Goal: Transaction & Acquisition: Subscribe to service/newsletter

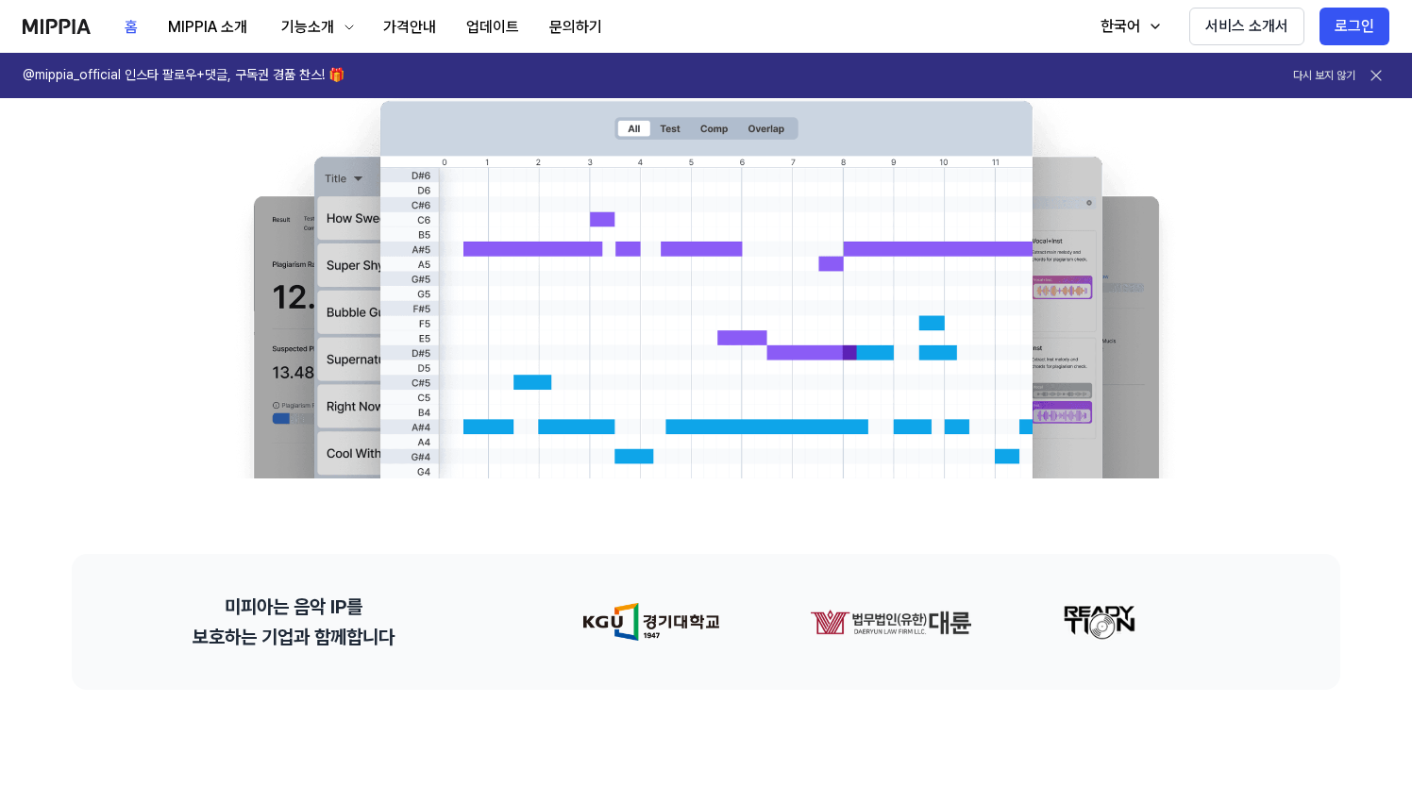
scroll to position [566, 0]
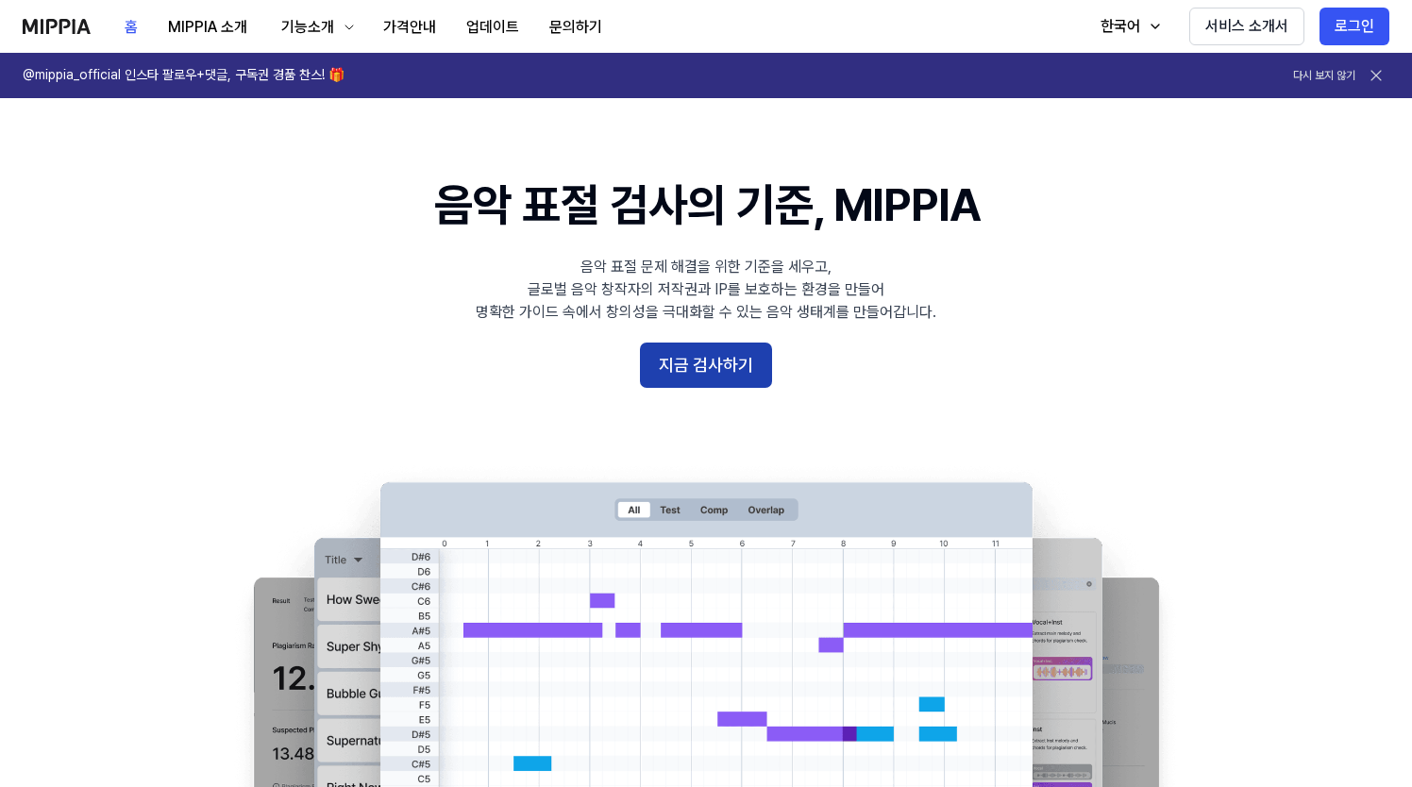
click at [696, 361] on button "지금 검사하기" at bounding box center [706, 365] width 132 height 45
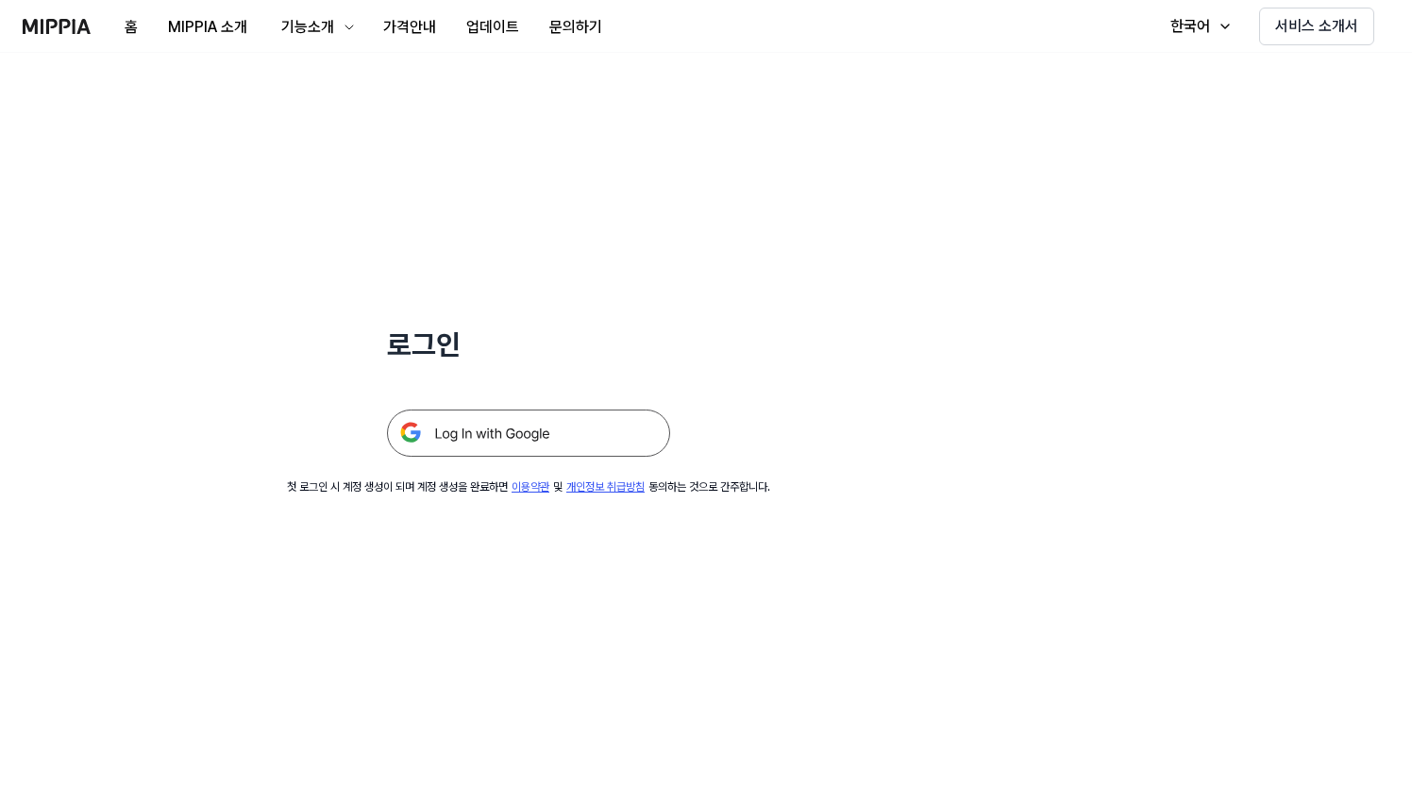
click at [537, 440] on img at bounding box center [528, 433] width 283 height 47
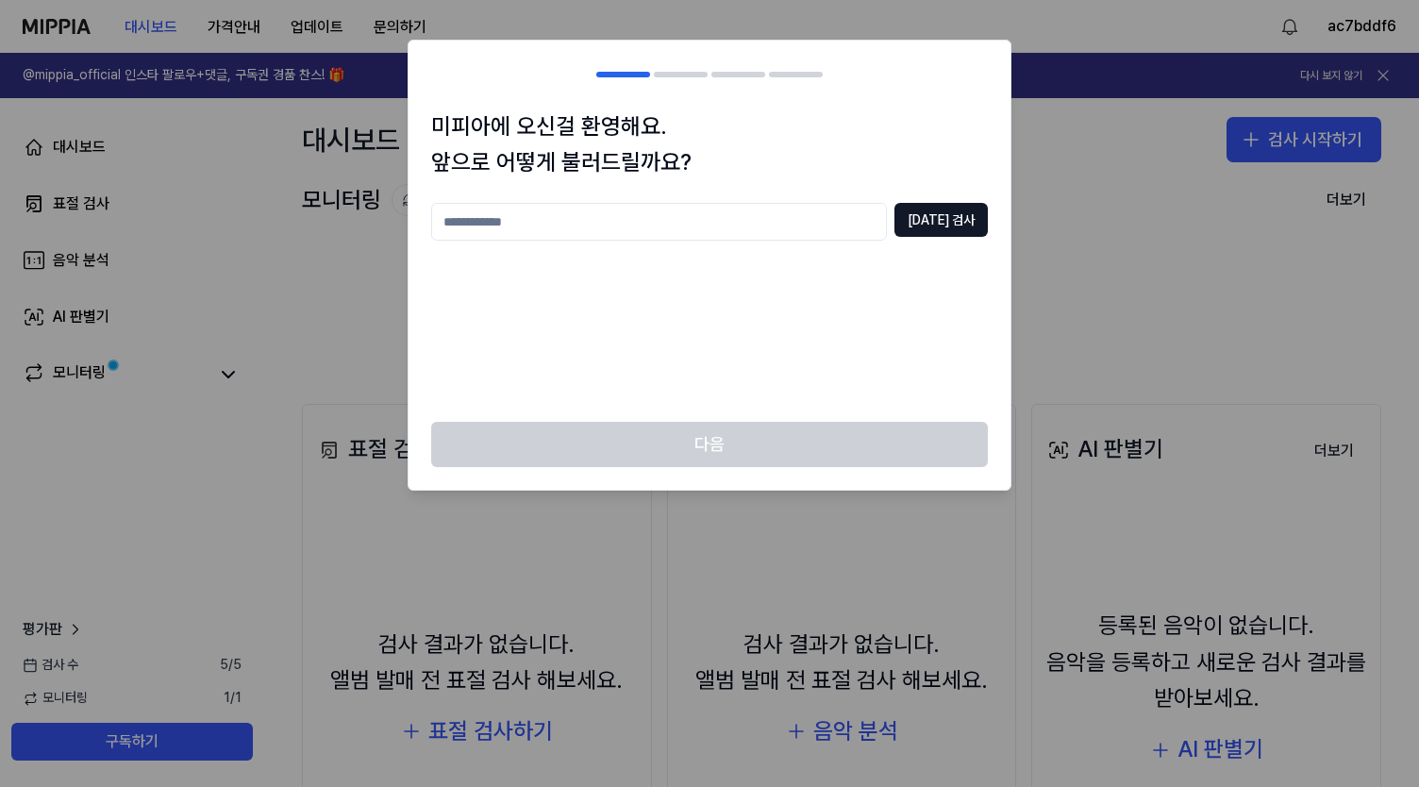
click at [831, 218] on input "text" at bounding box center [659, 222] width 456 height 38
type input "***"
click at [956, 208] on button "중복 검사" at bounding box center [941, 220] width 93 height 34
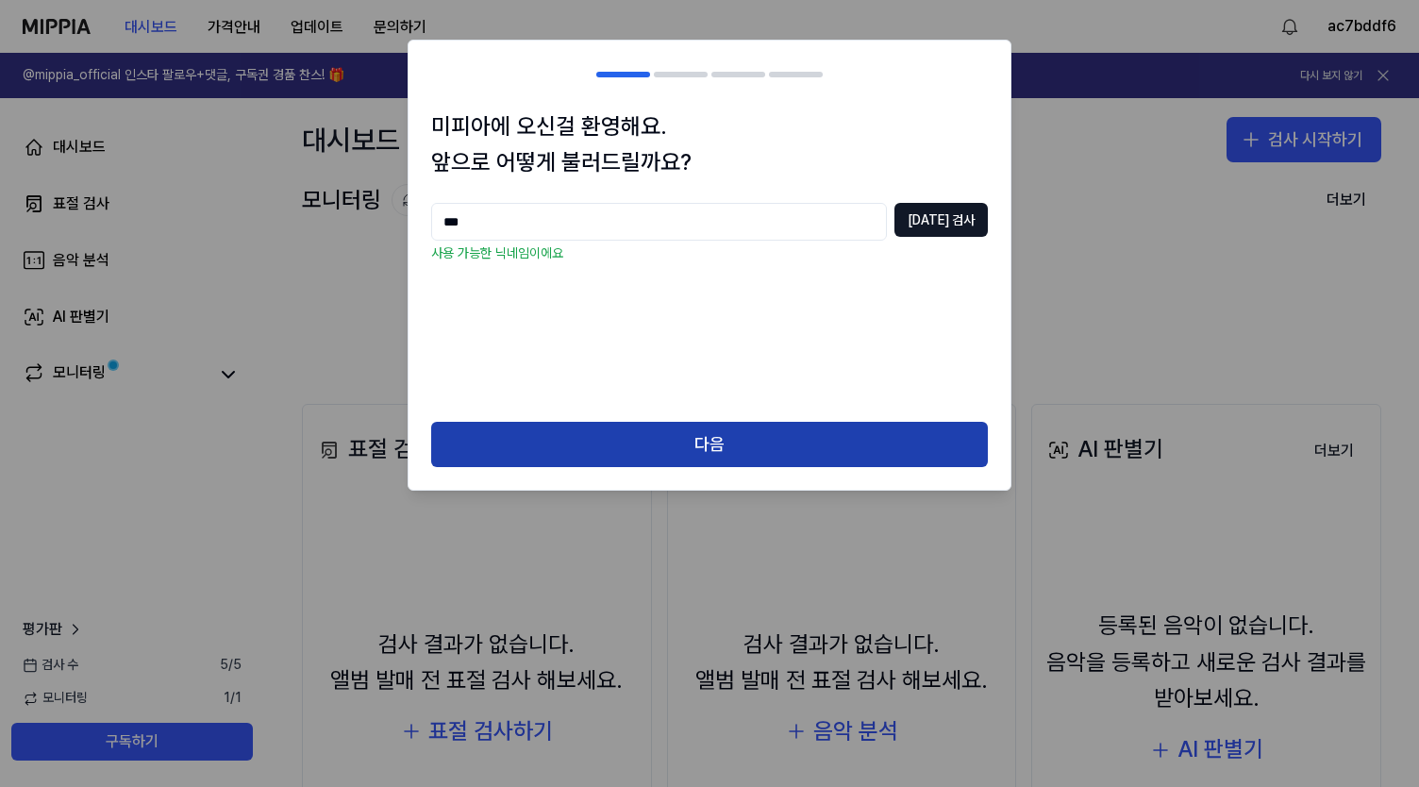
click at [855, 440] on button "다음" at bounding box center [709, 444] width 557 height 45
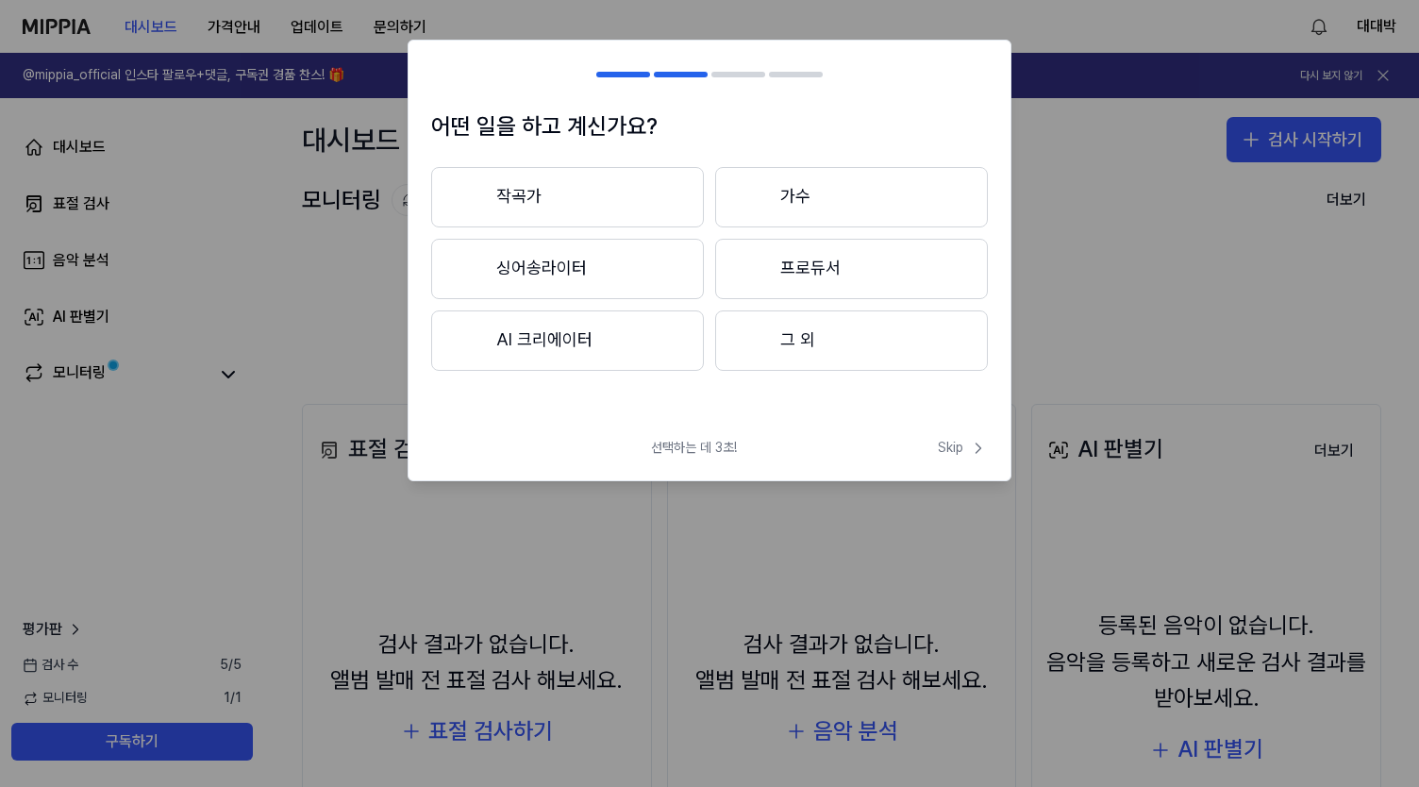
click at [790, 348] on button "그 외" at bounding box center [851, 340] width 273 height 60
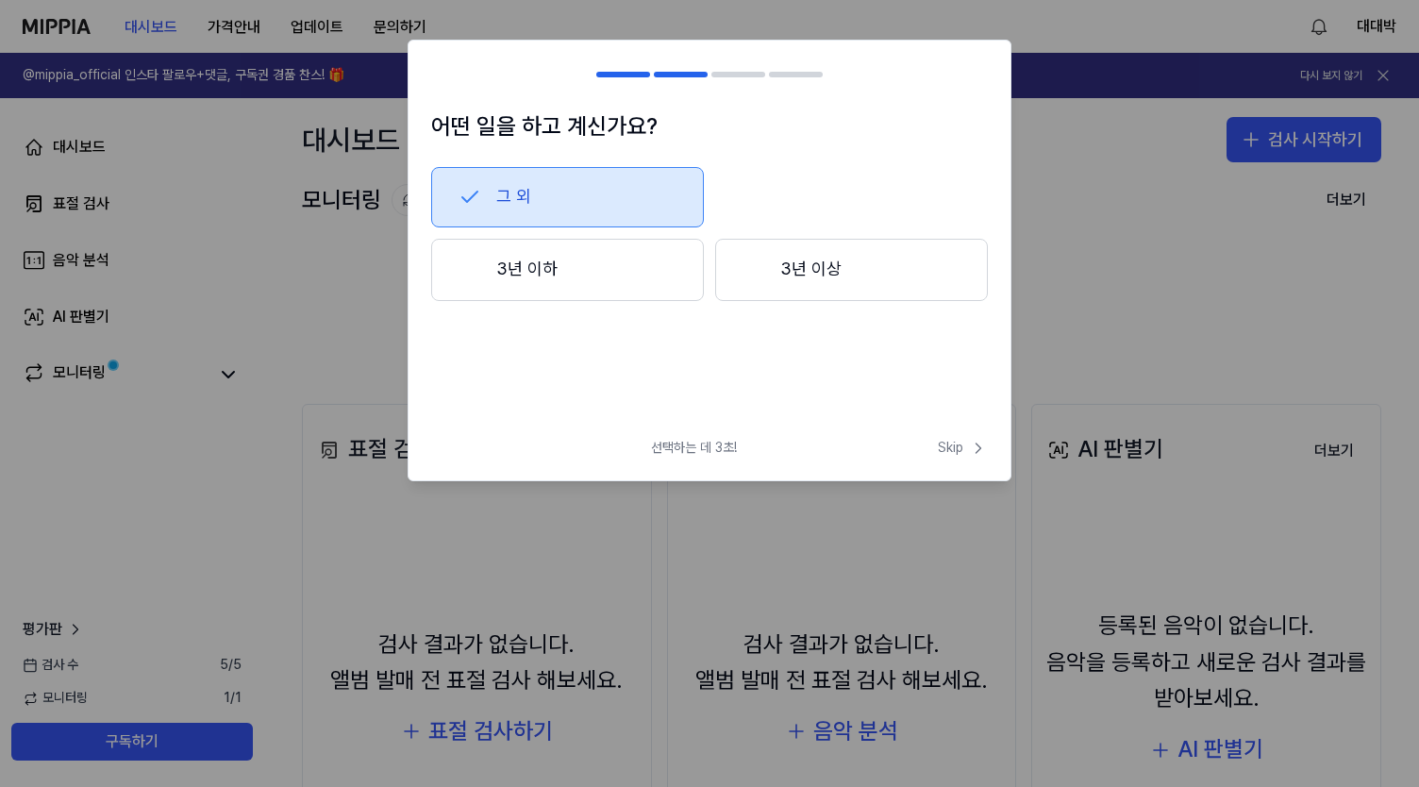
click at [621, 260] on button "3년 이하" at bounding box center [567, 270] width 273 height 62
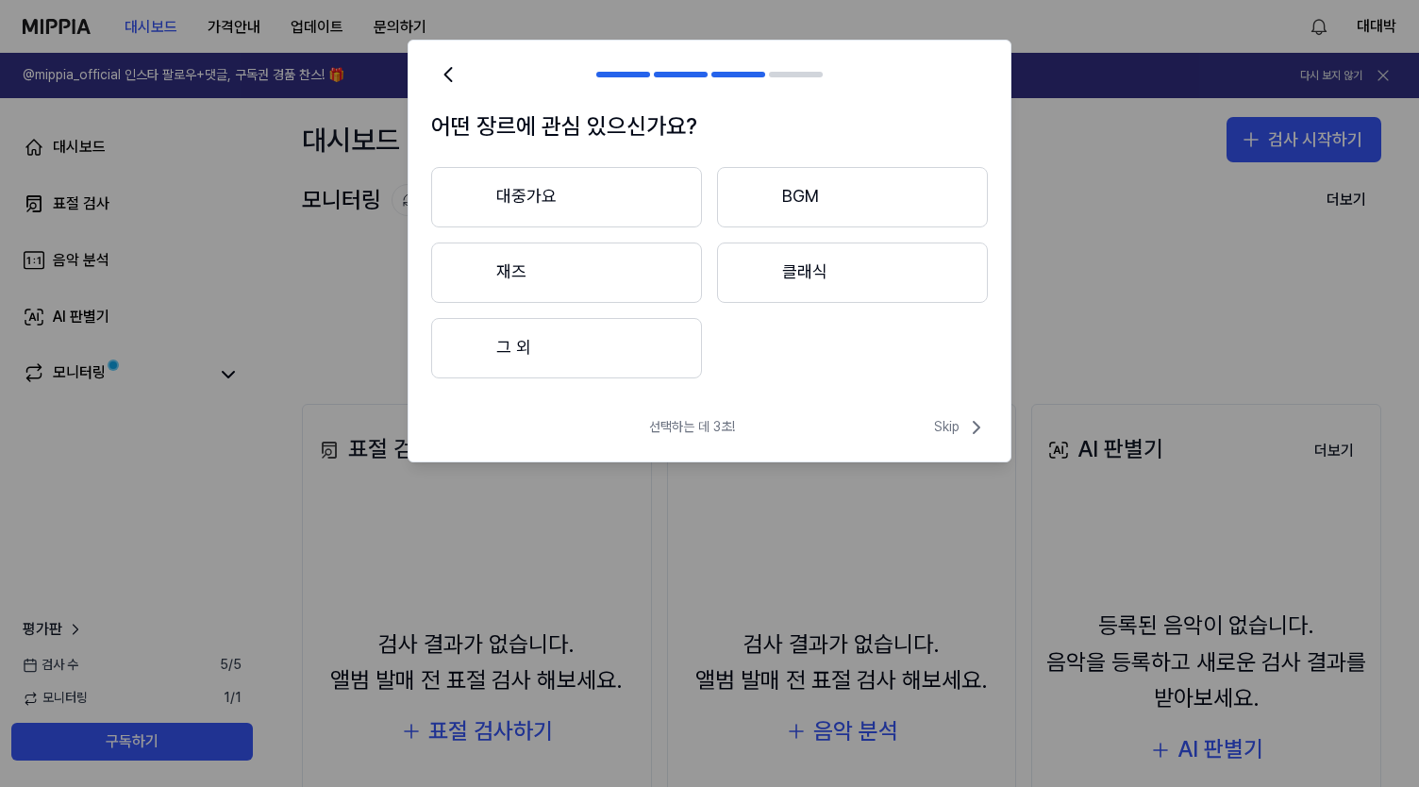
click at [645, 210] on button "대중가요" at bounding box center [566, 197] width 271 height 60
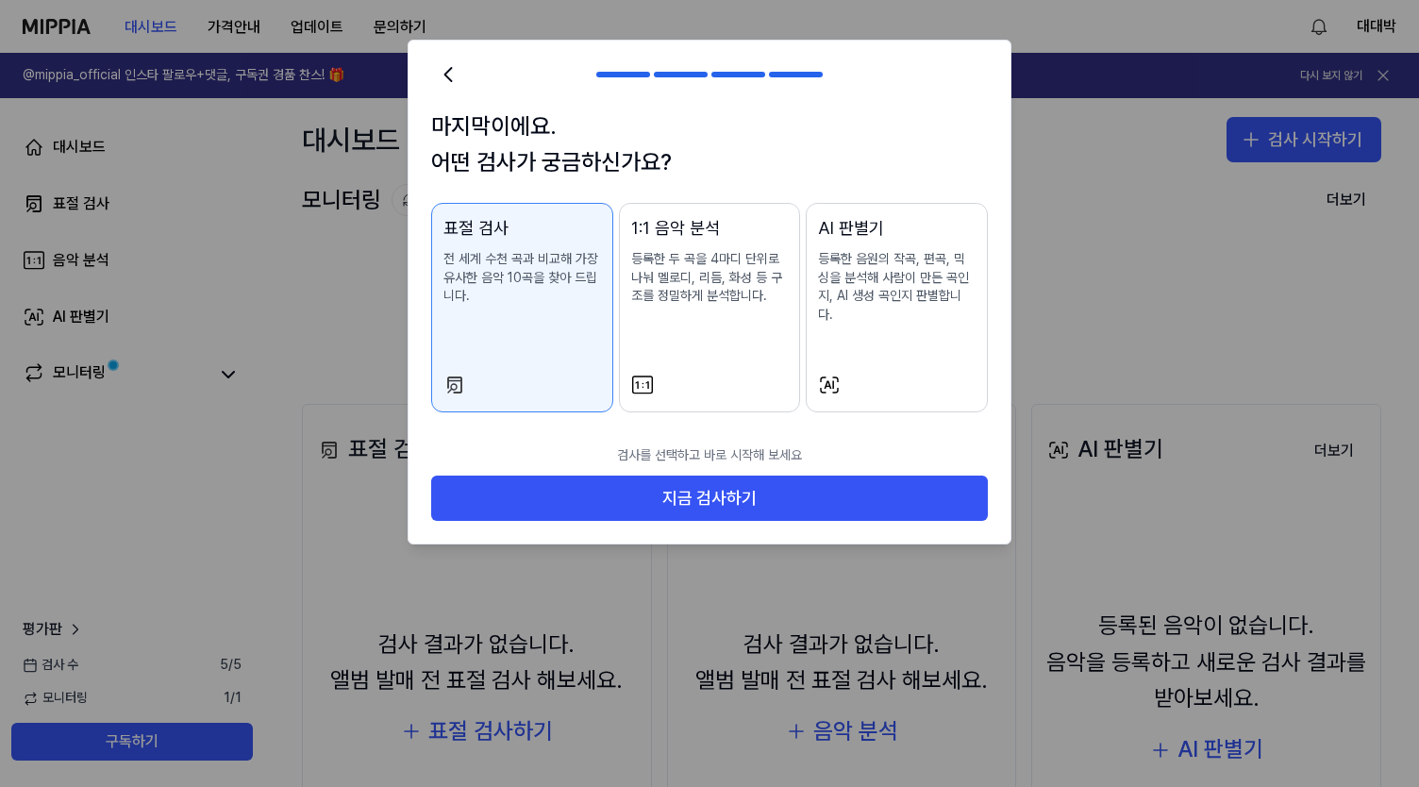
click at [724, 303] on p "등록한 두 곡을 4마디 단위로 나눠 멜로디, 리듬, 화성 등 구조를 정밀하게 분석합니다." at bounding box center [710, 278] width 158 height 56
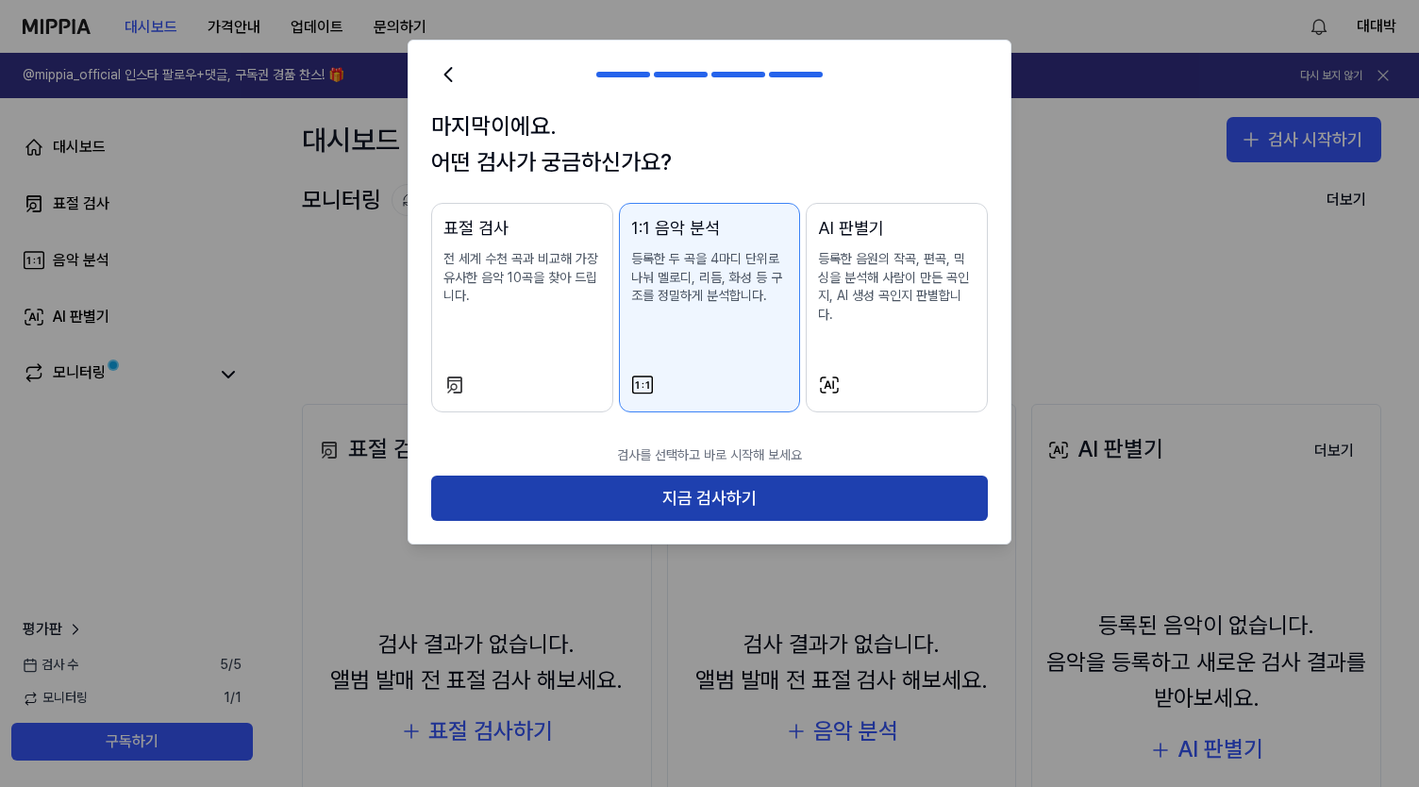
click at [743, 476] on button "지금 검사하기" at bounding box center [709, 498] width 557 height 45
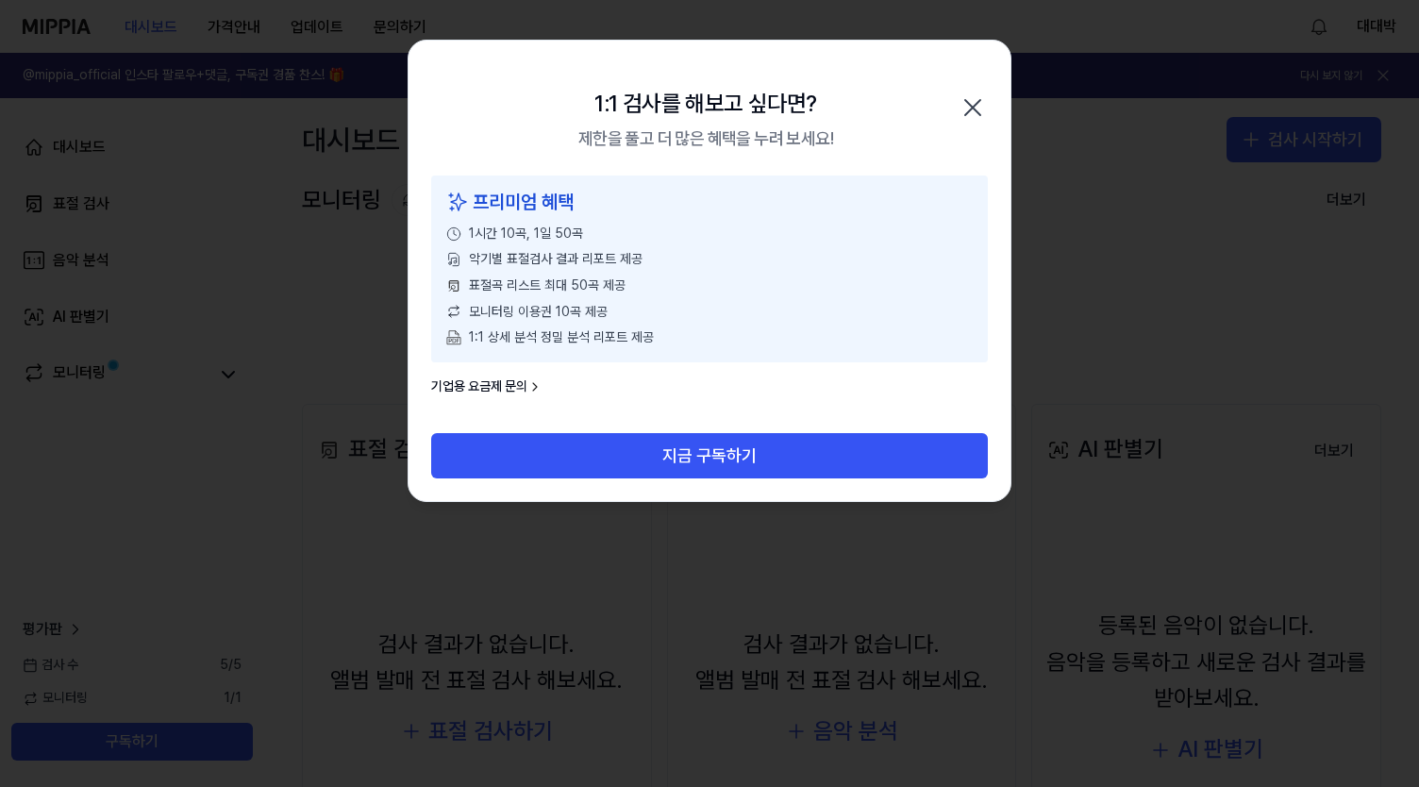
click at [976, 107] on icon "button" at bounding box center [973, 107] width 30 height 30
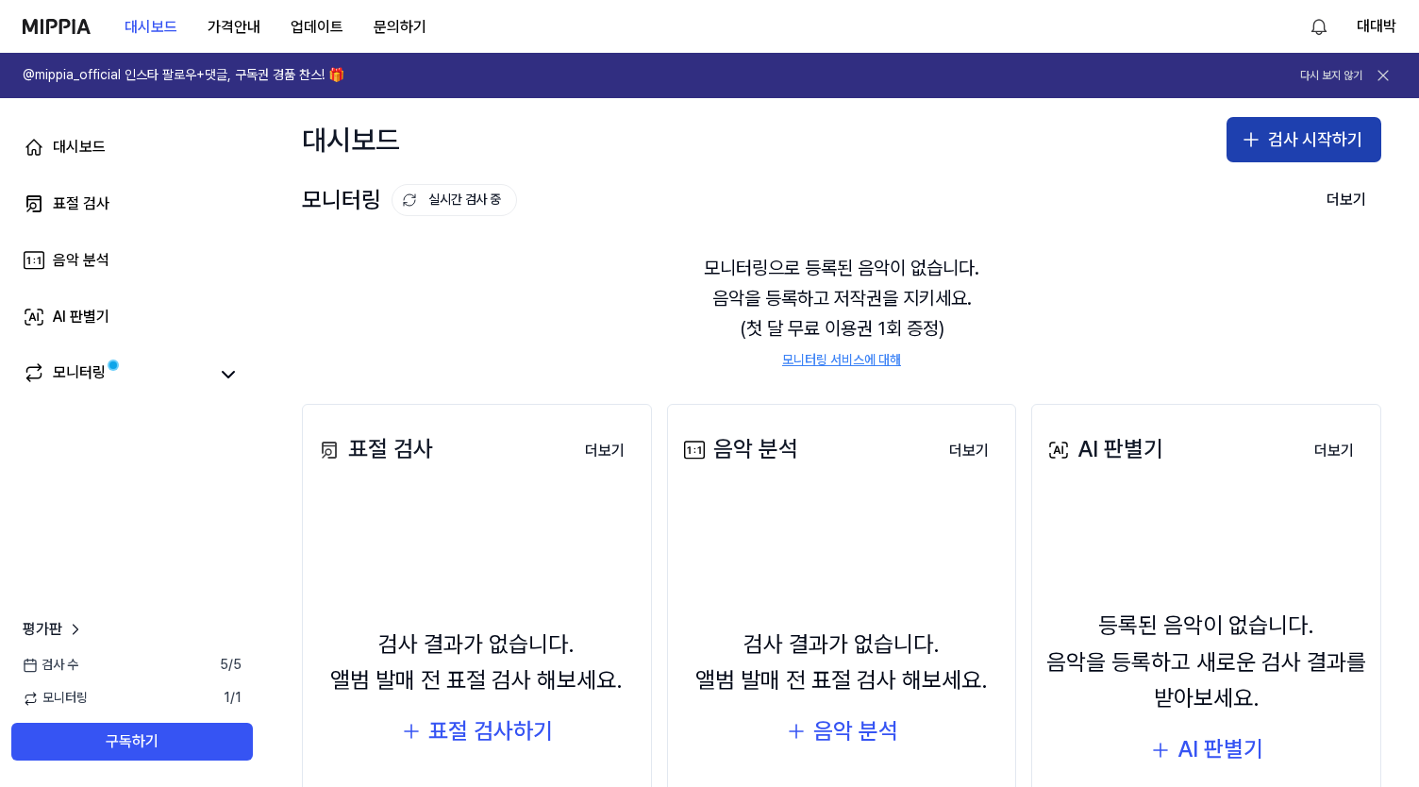
click at [1307, 147] on button "검사 시작하기" at bounding box center [1304, 139] width 155 height 45
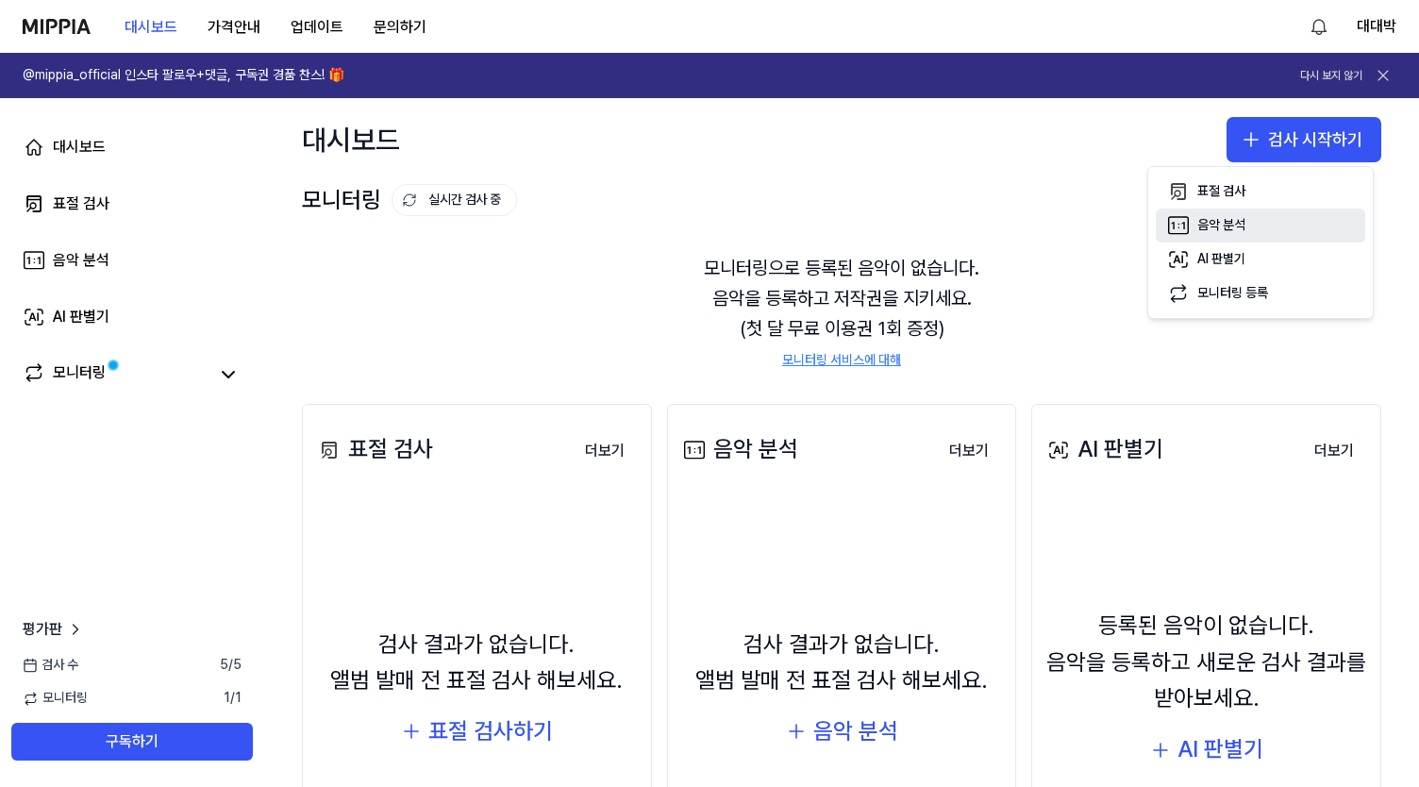
click at [1237, 229] on div "음악 분석" at bounding box center [1222, 225] width 48 height 19
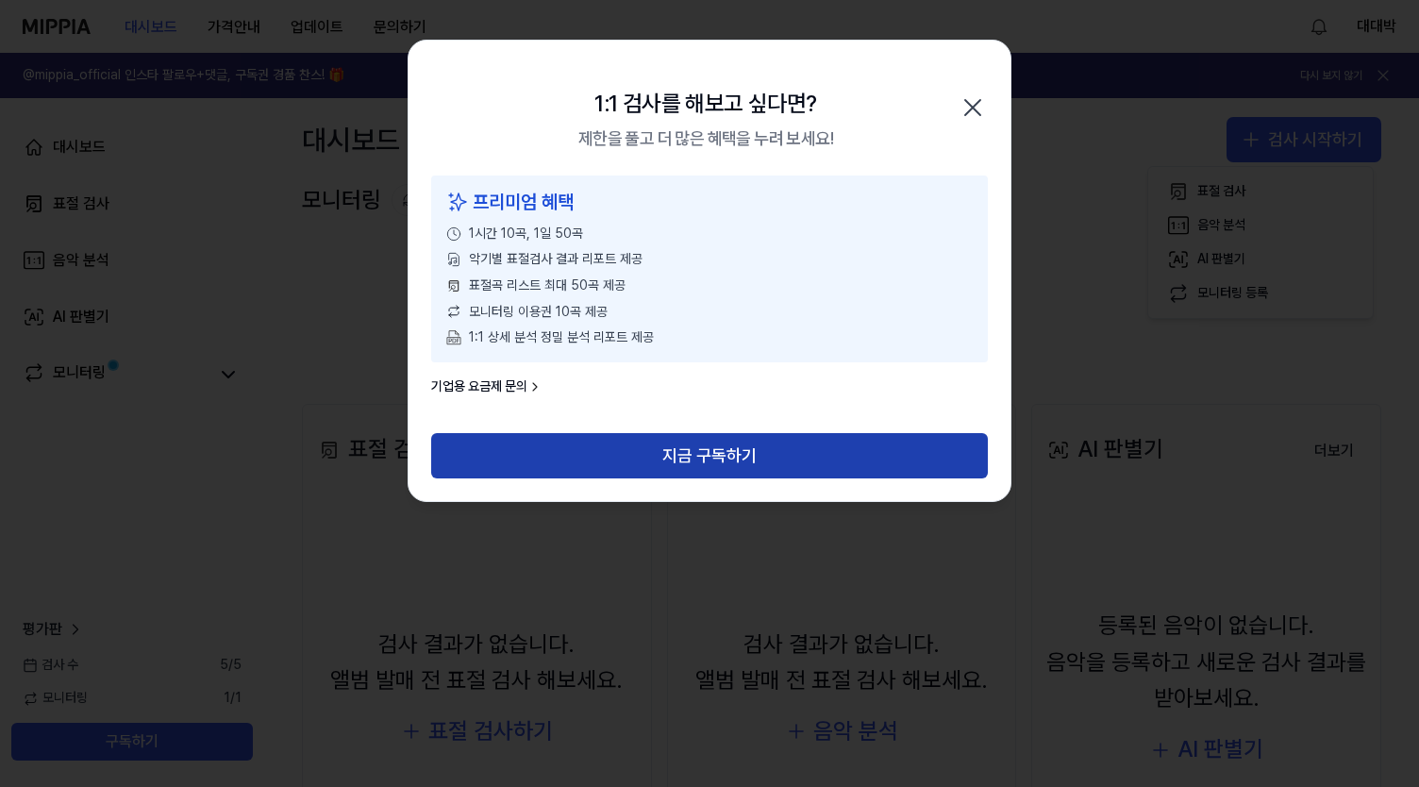
click at [711, 435] on button "지금 구독하기" at bounding box center [709, 455] width 557 height 45
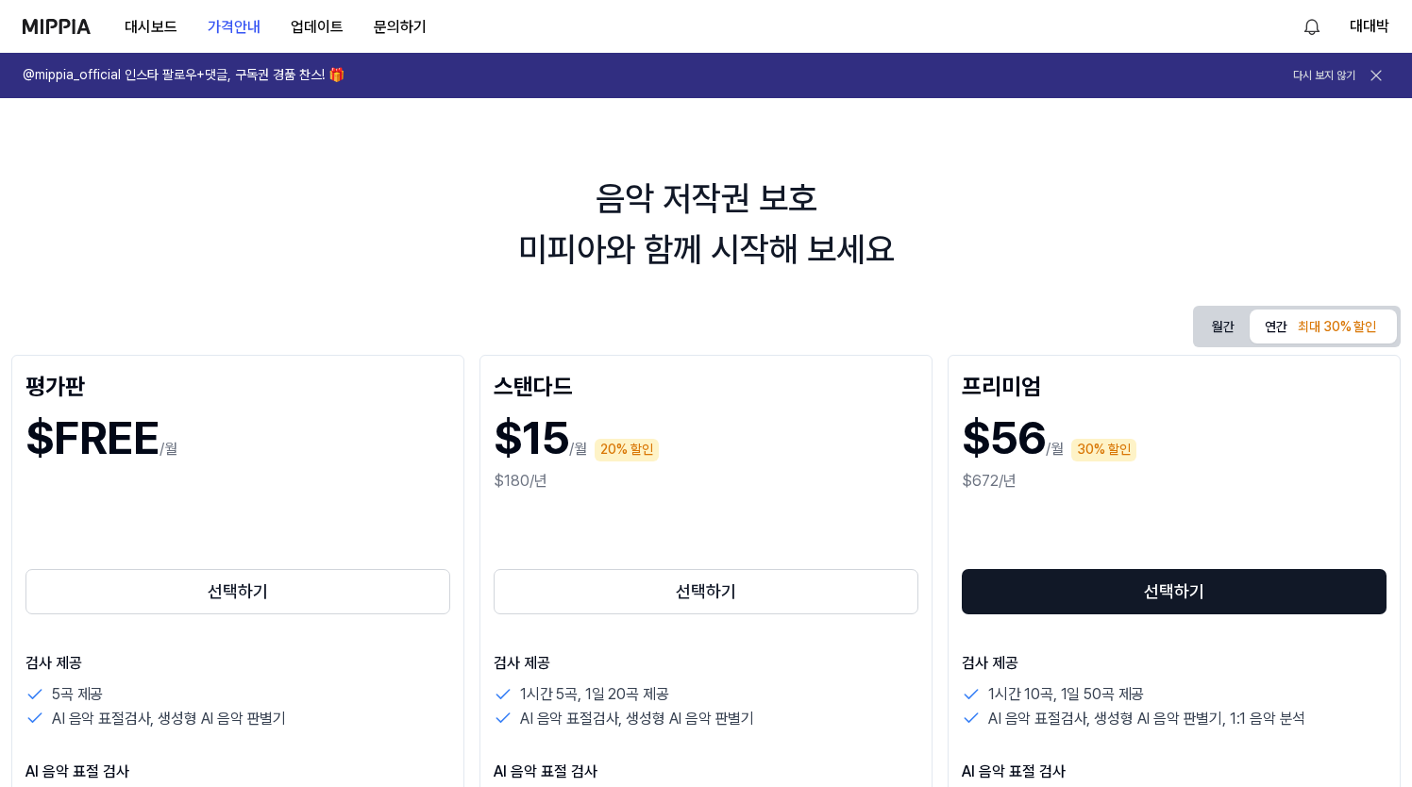
click at [196, 503] on div "선택하기" at bounding box center [237, 557] width 425 height 121
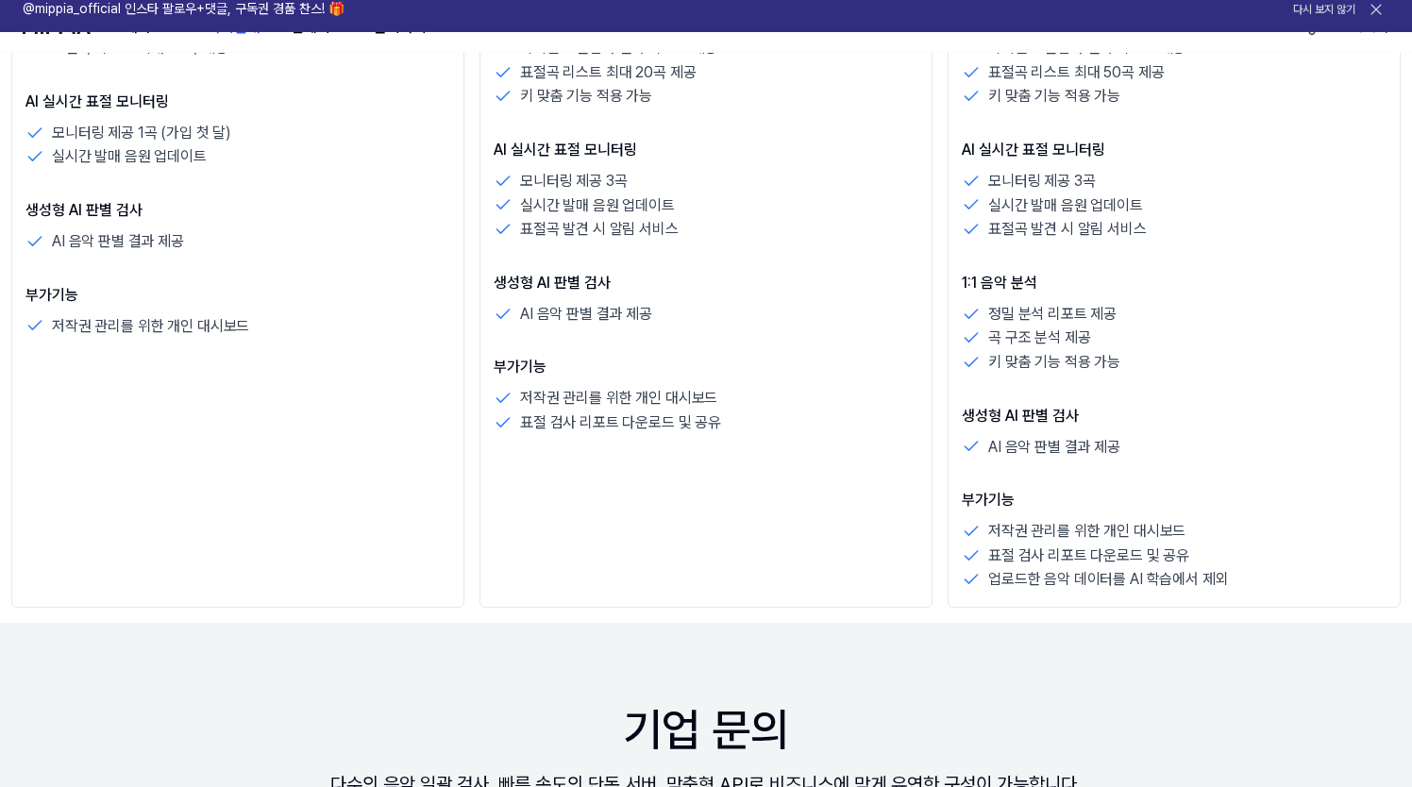
scroll to position [189, 0]
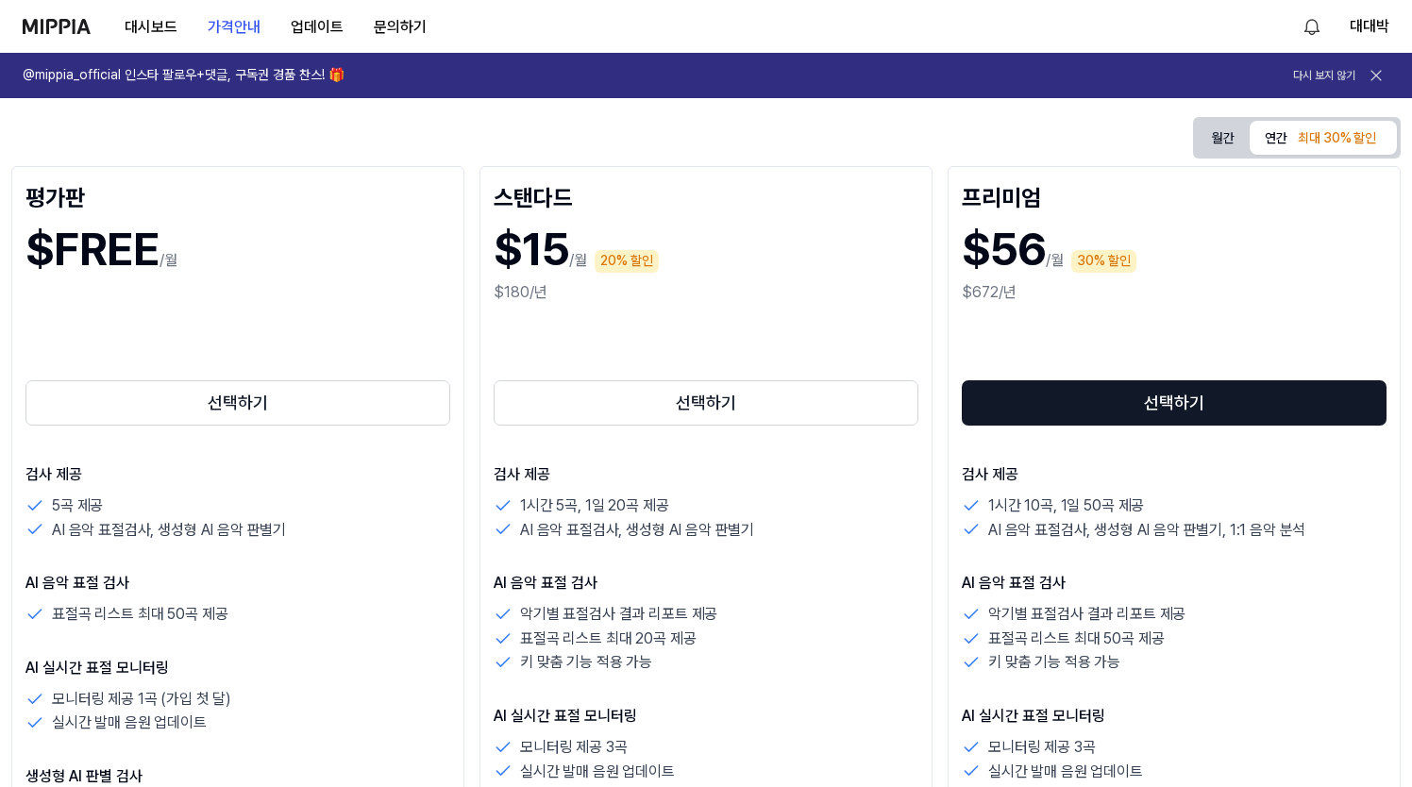
click at [162, 261] on p "/월" at bounding box center [168, 260] width 18 height 23
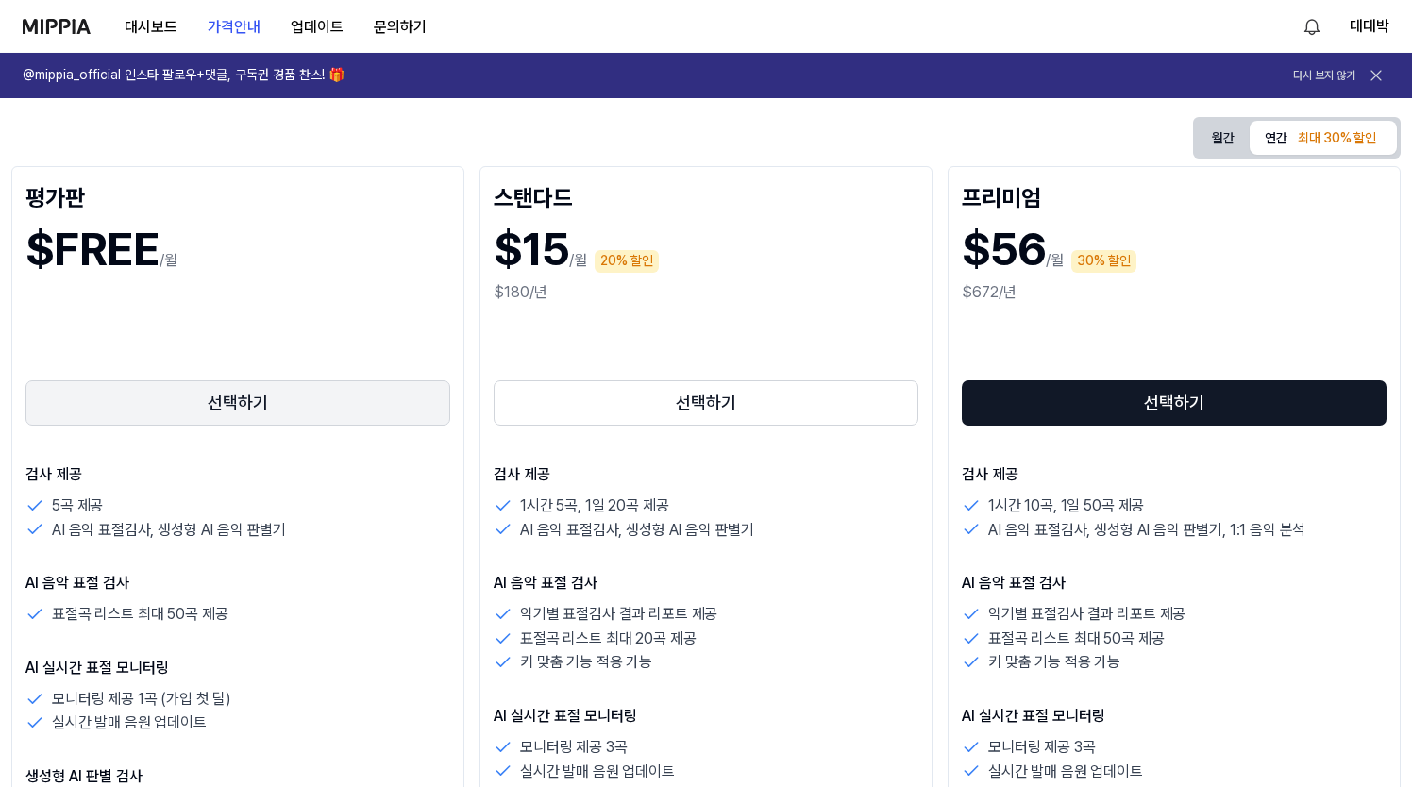
click at [270, 392] on button "선택하기" at bounding box center [237, 402] width 425 height 45
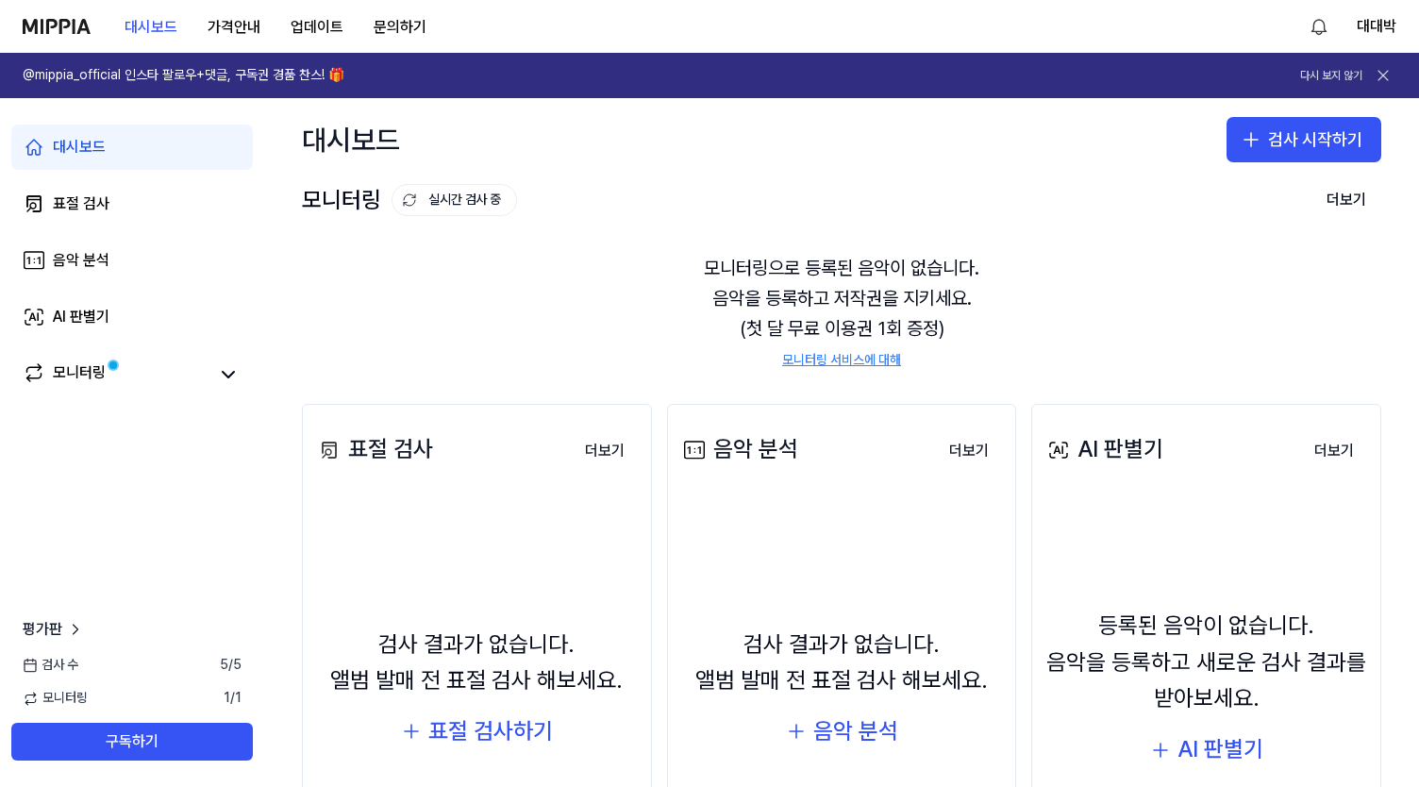
click at [859, 485] on div "음악 분석 더보기 음악 분석 검사 결과가 없습니다. 앨범 발매 전 표절 검사 해보세요. 음악 분석 더보기" at bounding box center [842, 675] width 350 height 543
click at [876, 726] on div "음악 분석" at bounding box center [855, 731] width 85 height 36
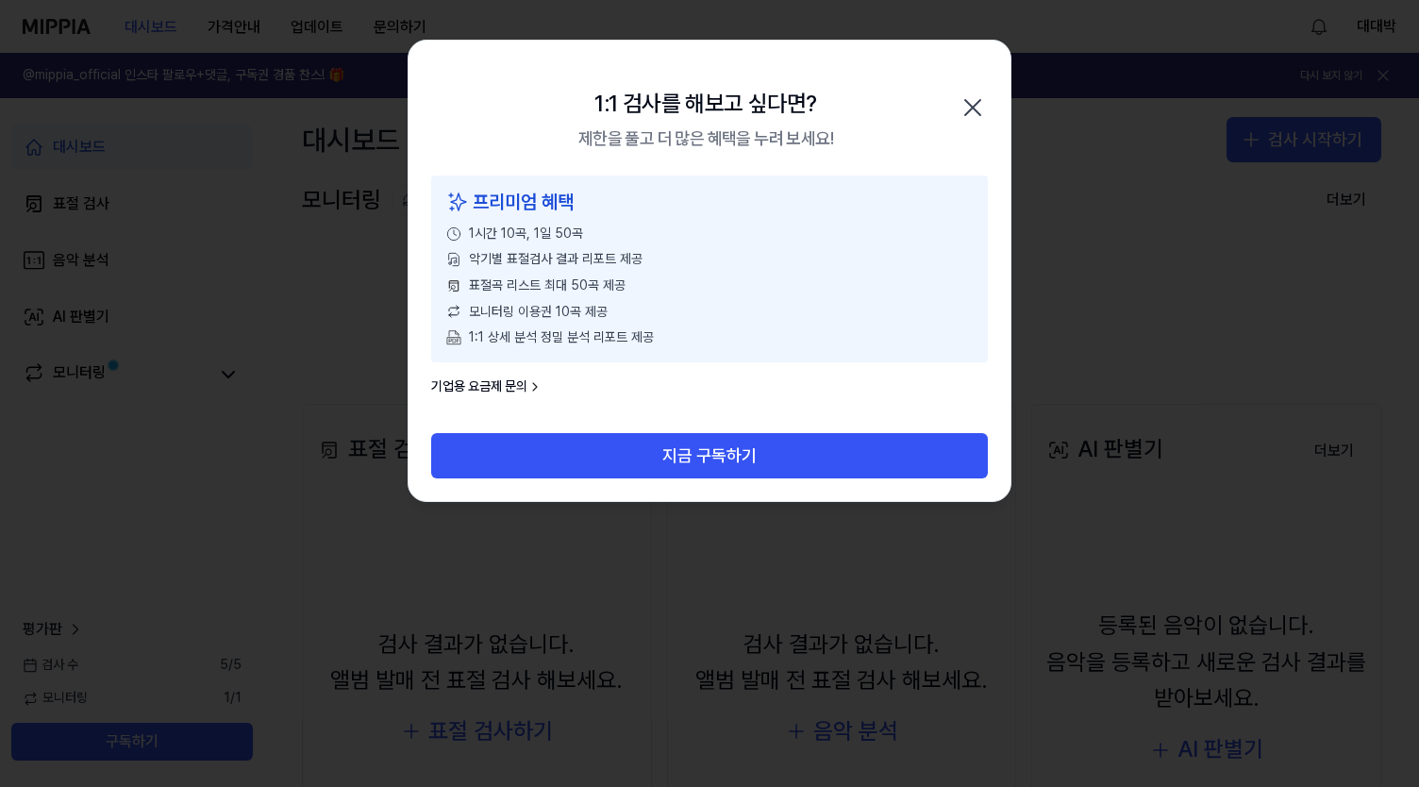
click at [969, 110] on icon "button" at bounding box center [972, 107] width 15 height 15
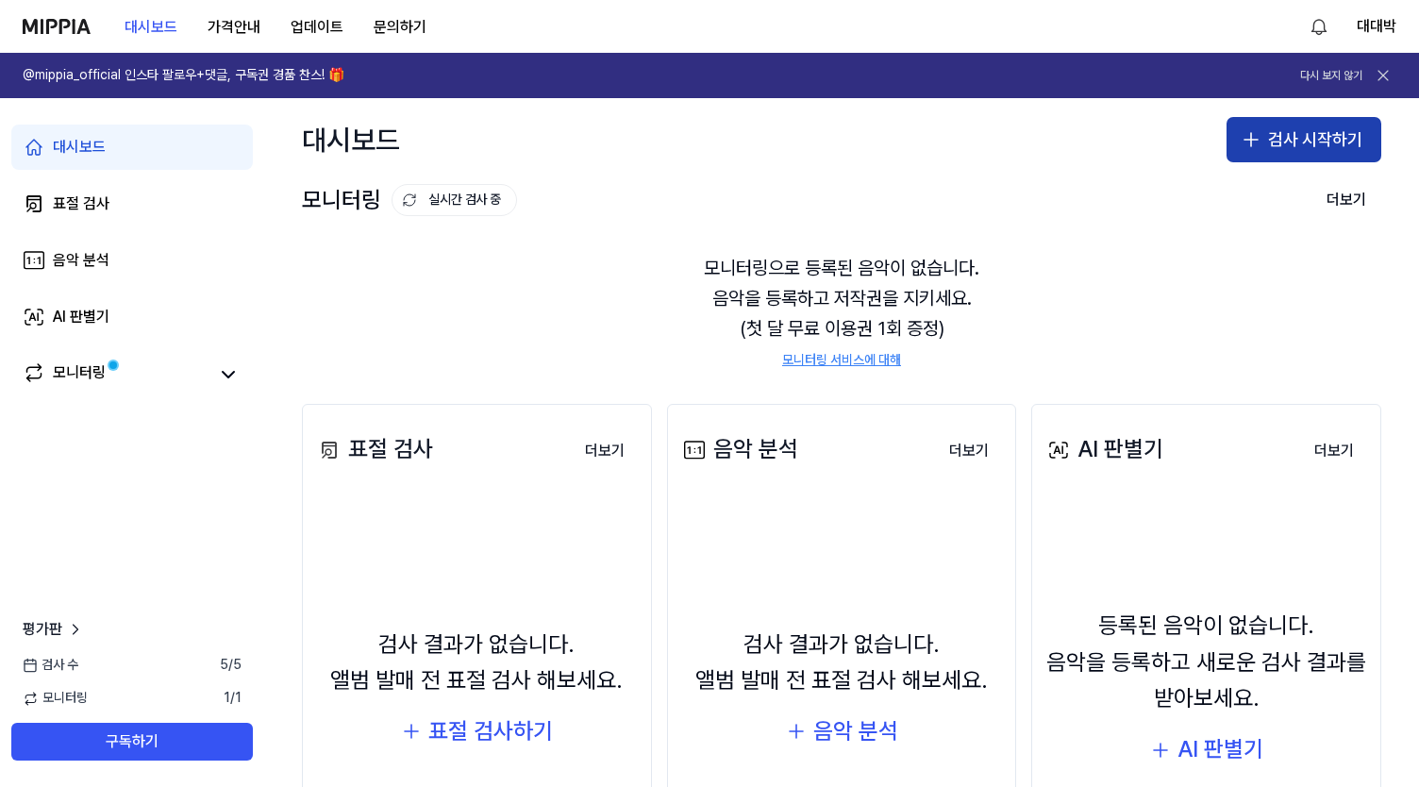
click at [1291, 144] on button "검사 시작하기" at bounding box center [1304, 139] width 155 height 45
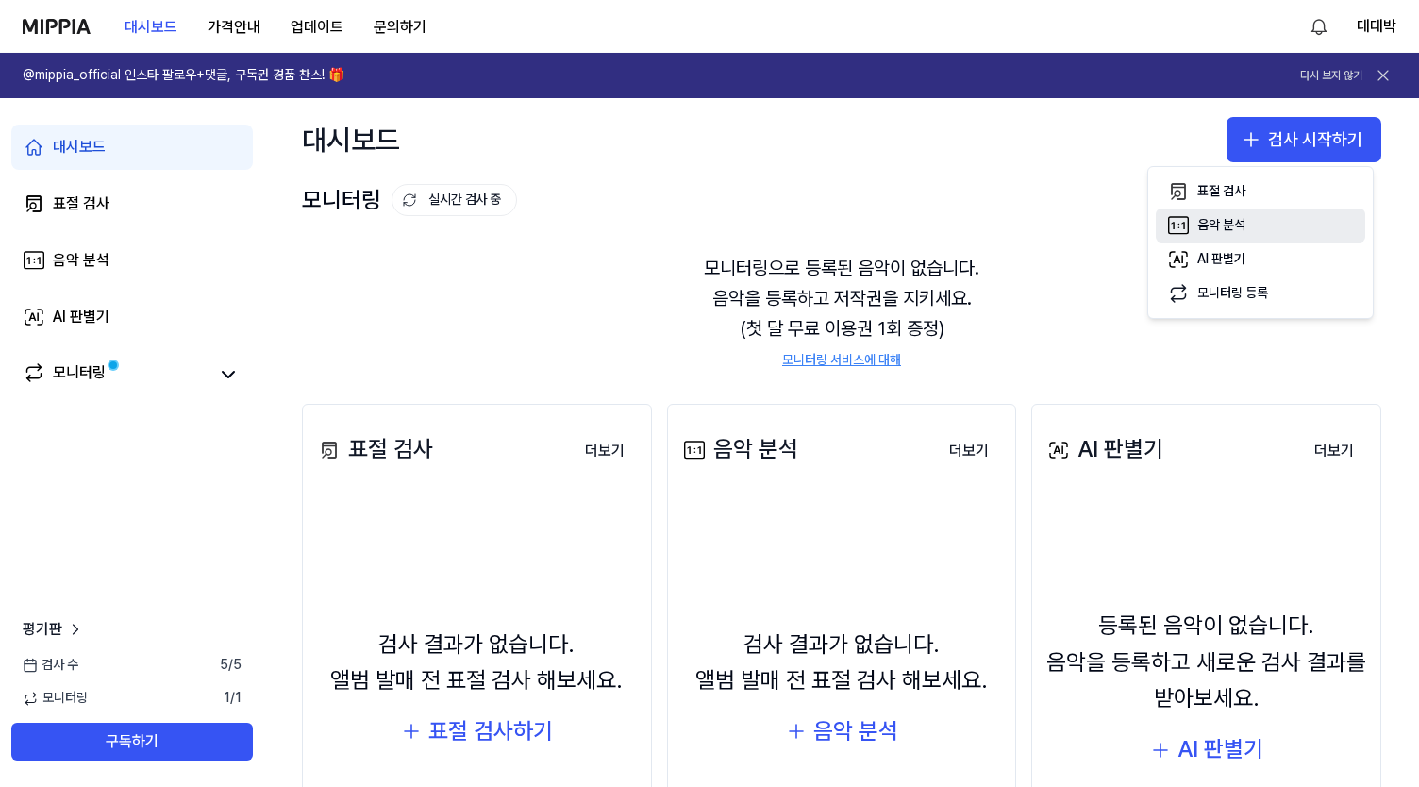
click at [1244, 218] on div "음악 분석" at bounding box center [1222, 225] width 48 height 19
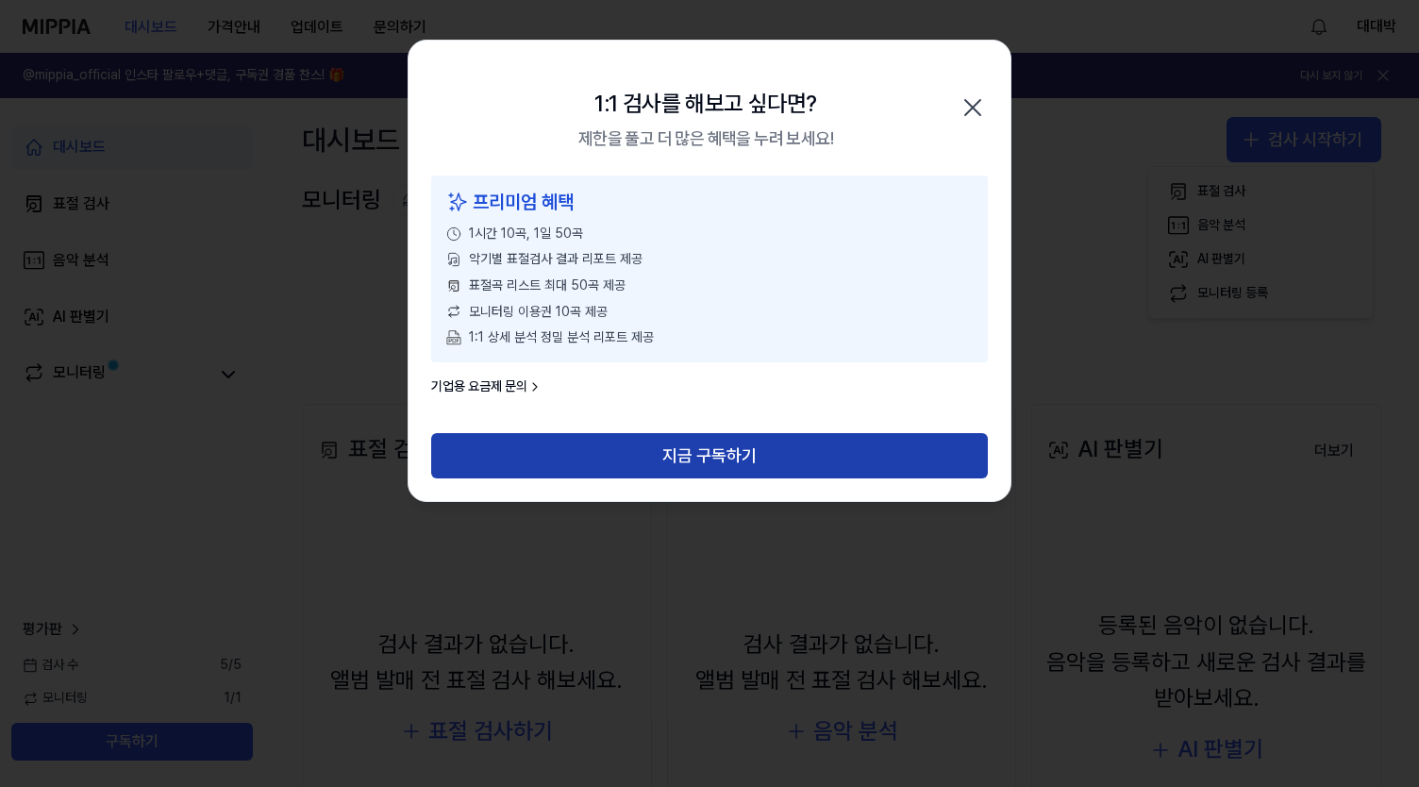
click at [738, 451] on button "지금 구독하기" at bounding box center [709, 455] width 557 height 45
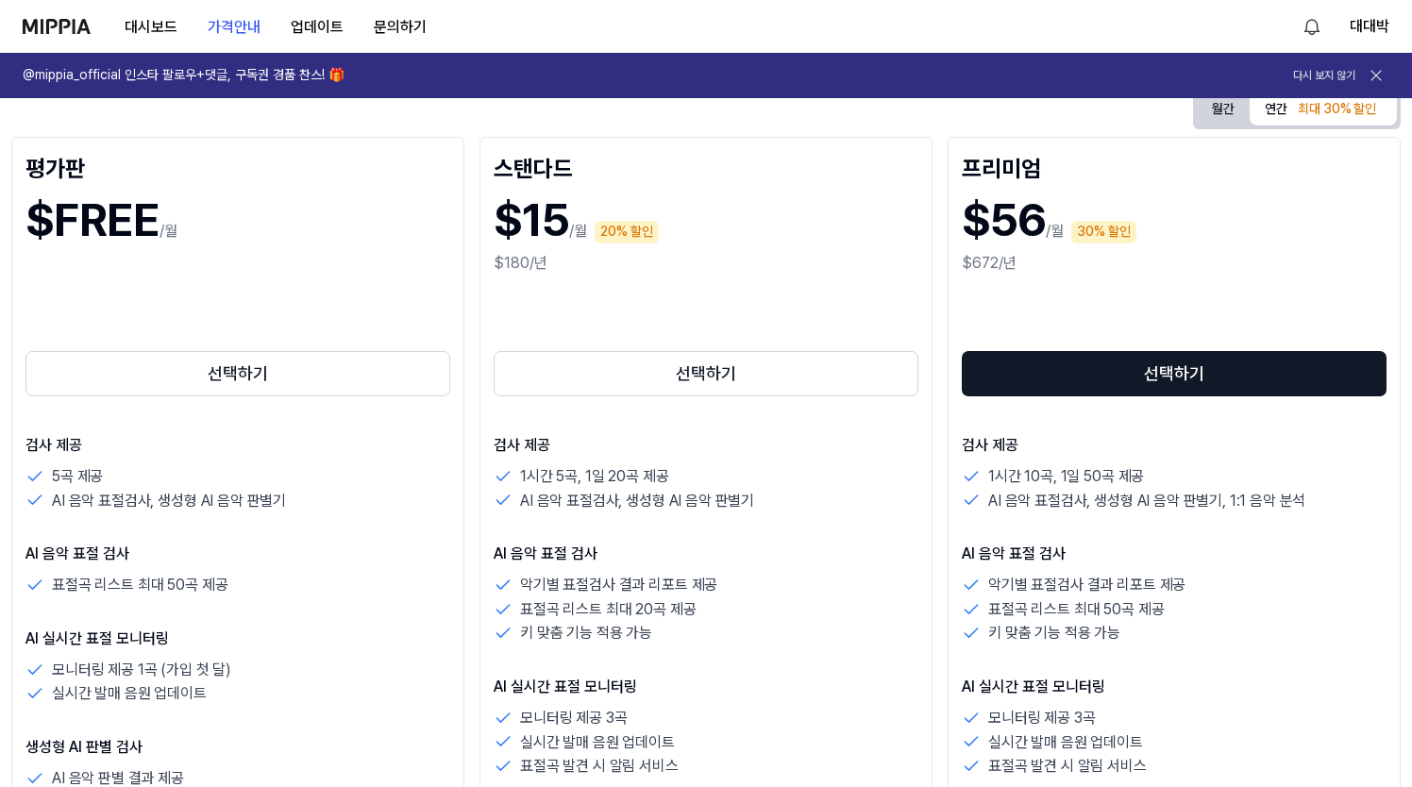
scroll to position [189, 0]
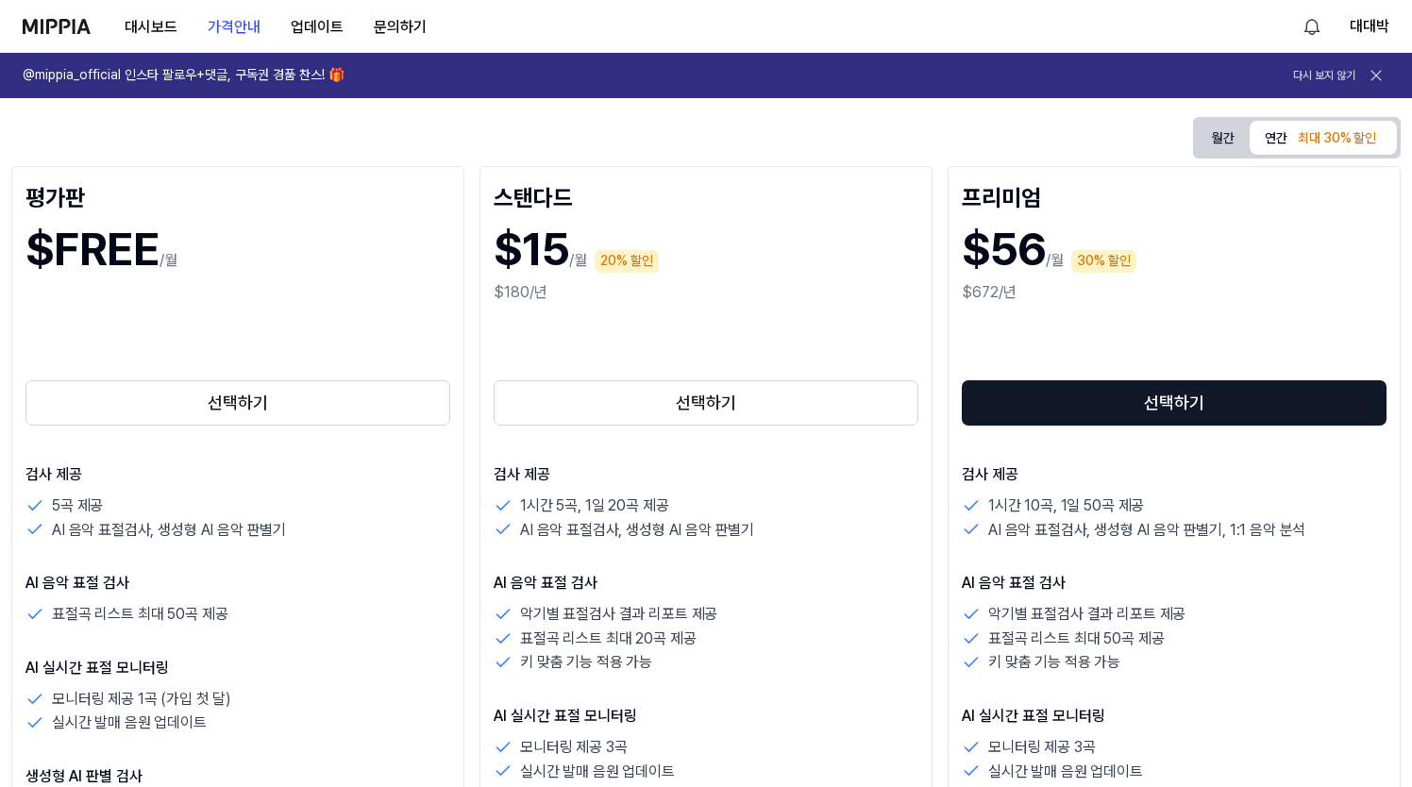
click at [1229, 139] on button "월간" at bounding box center [1223, 138] width 53 height 29
